Goal: Information Seeking & Learning: Learn about a topic

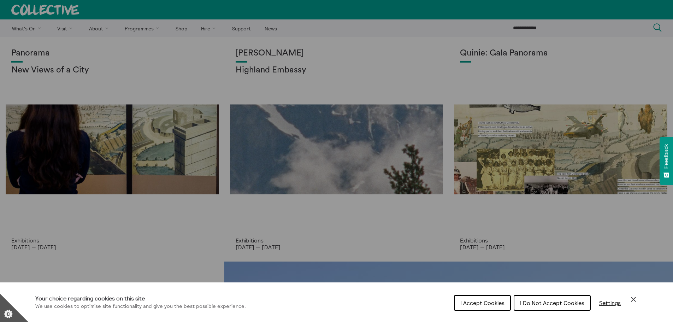
click at [628, 299] on div "I Accept Cookies I Do Not Accept Cookies Settings" at bounding box center [546, 305] width 184 height 23
click at [633, 298] on icon "Close Cookie Control" at bounding box center [633, 299] width 5 height 5
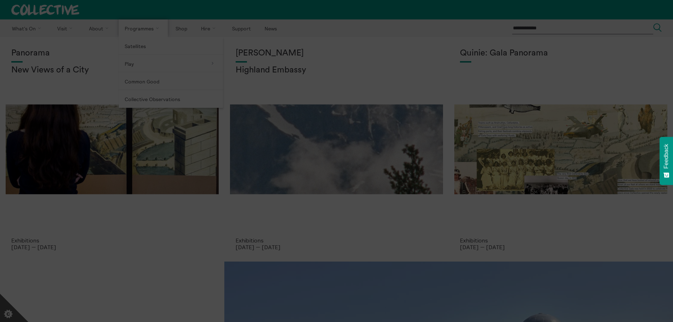
click at [123, 31] on section "**********" at bounding box center [336, 161] width 673 height 322
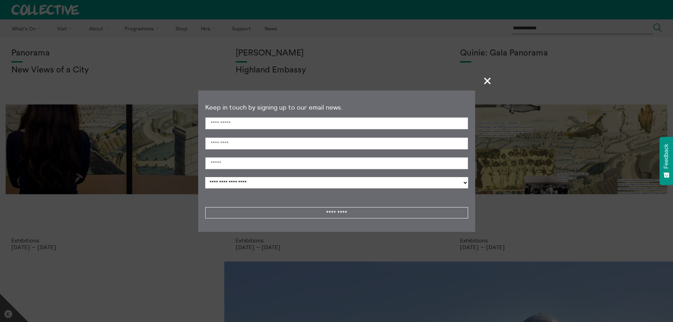
click at [484, 81] on span "+" at bounding box center [487, 80] width 21 height 21
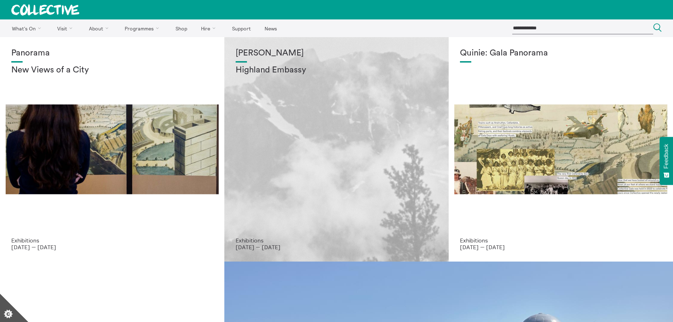
click at [285, 240] on p "Exhibitions" at bounding box center [337, 240] width 202 height 6
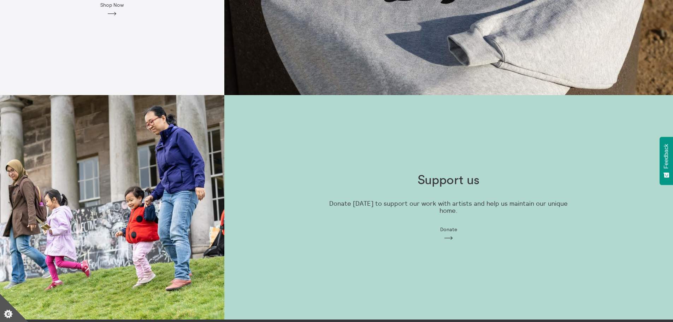
scroll to position [671, 0]
